Goal: Navigation & Orientation: Find specific page/section

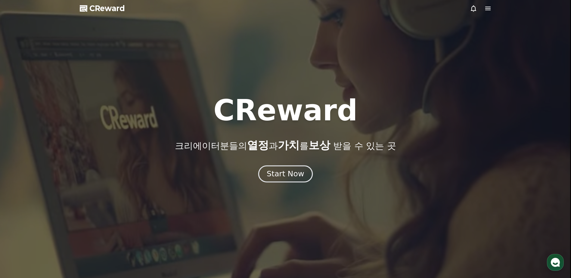
click at [290, 175] on div "Start Now" at bounding box center [285, 174] width 37 height 10
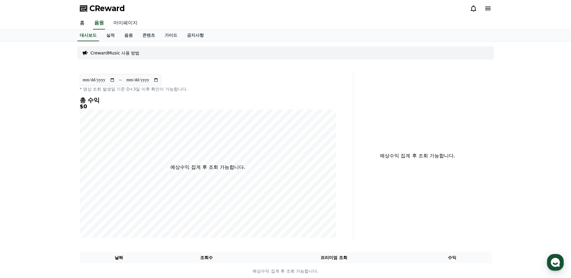
click at [126, 23] on link "마이페이지" at bounding box center [126, 23] width 34 height 13
select select "**********"
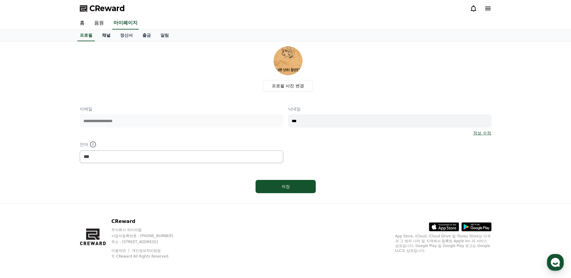
click at [103, 37] on link "채널" at bounding box center [106, 35] width 18 height 11
